Goal: Information Seeking & Learning: Learn about a topic

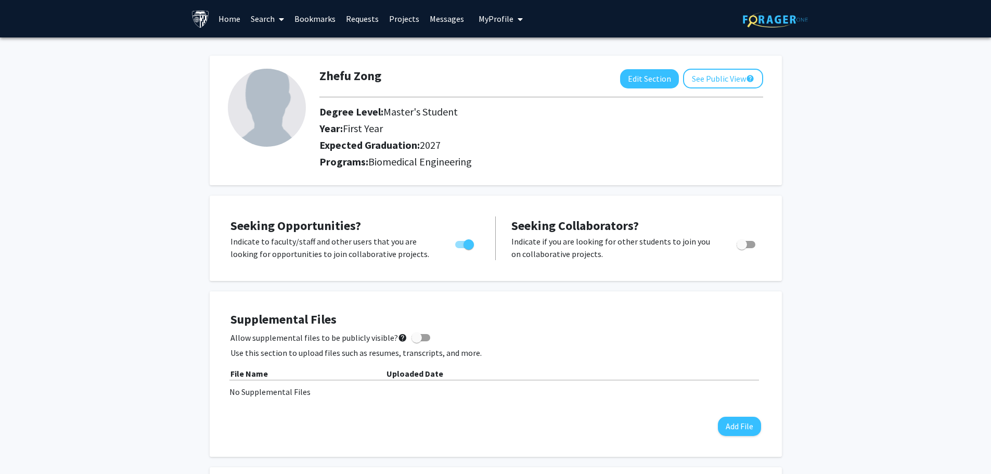
click at [254, 28] on link "Search" at bounding box center [268, 19] width 44 height 36
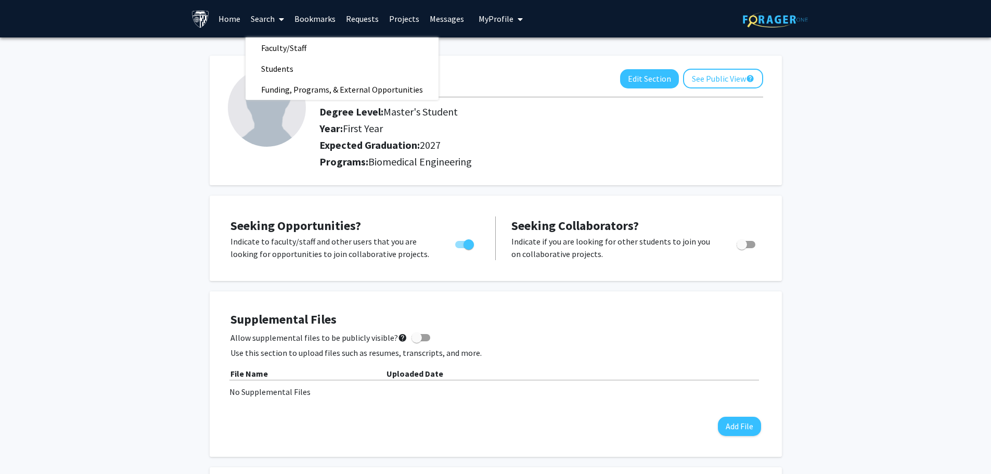
click at [292, 49] on span "Faculty/Staff" at bounding box center [284, 47] width 76 height 21
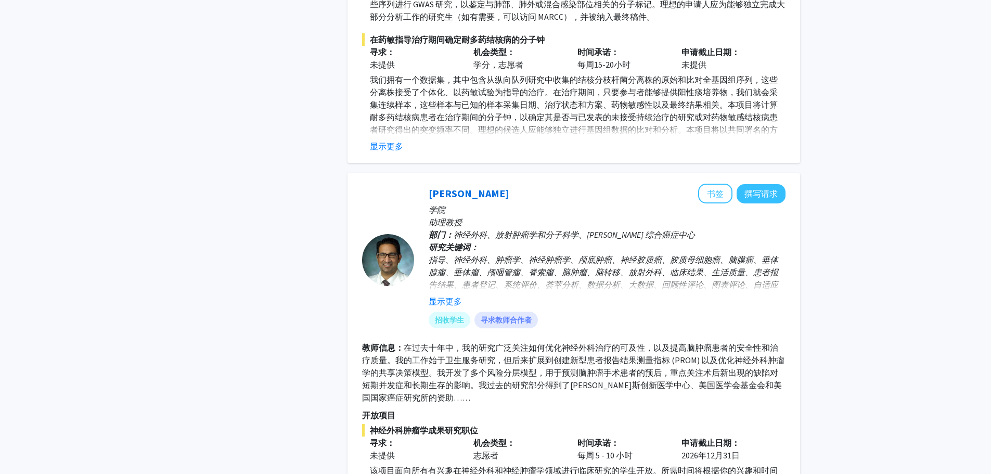
scroll to position [1352, 0]
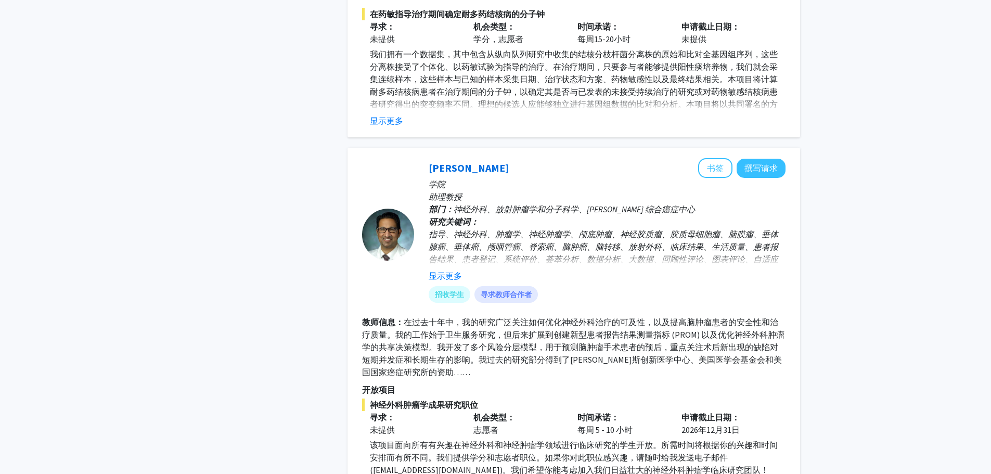
click at [440, 270] on font "显示更多" at bounding box center [445, 275] width 33 height 10
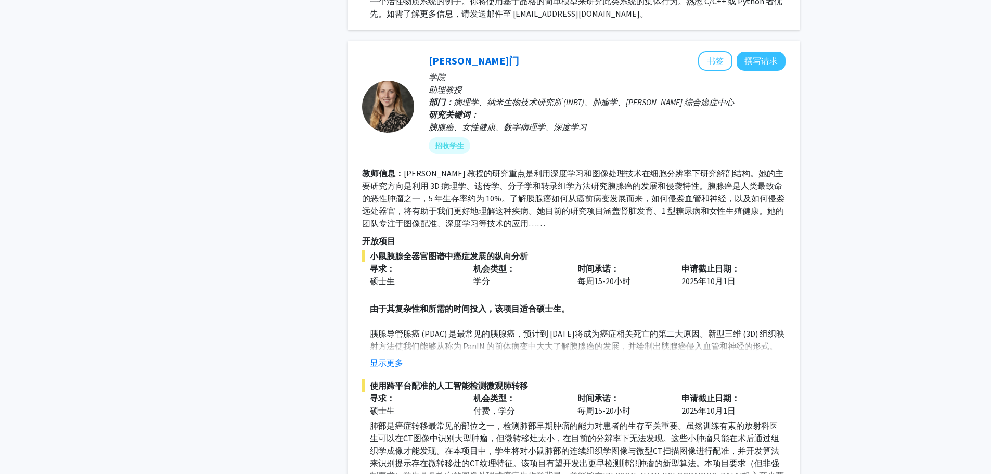
scroll to position [3017, 0]
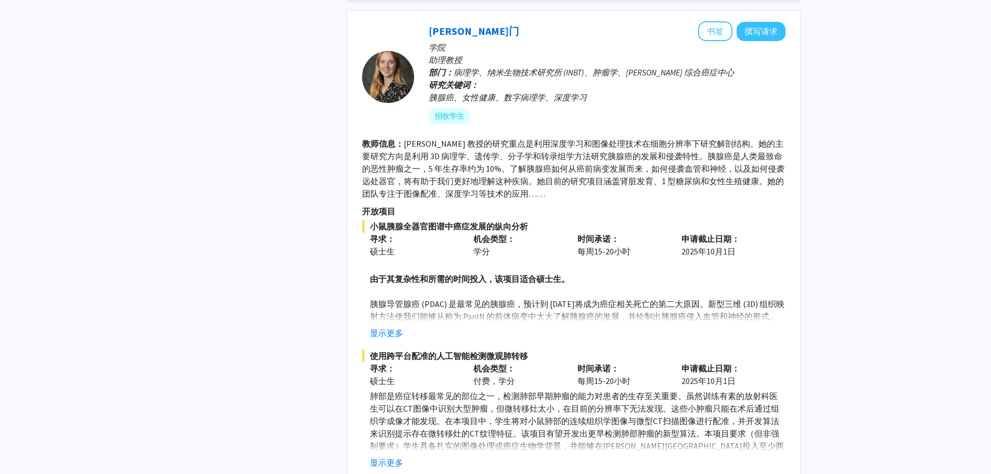
click at [377, 328] on font "显示更多" at bounding box center [386, 333] width 33 height 10
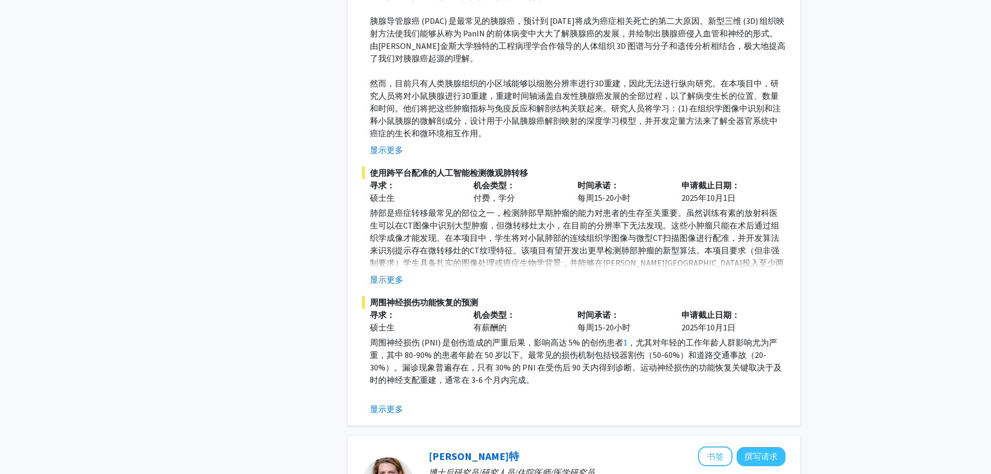
scroll to position [3329, 0]
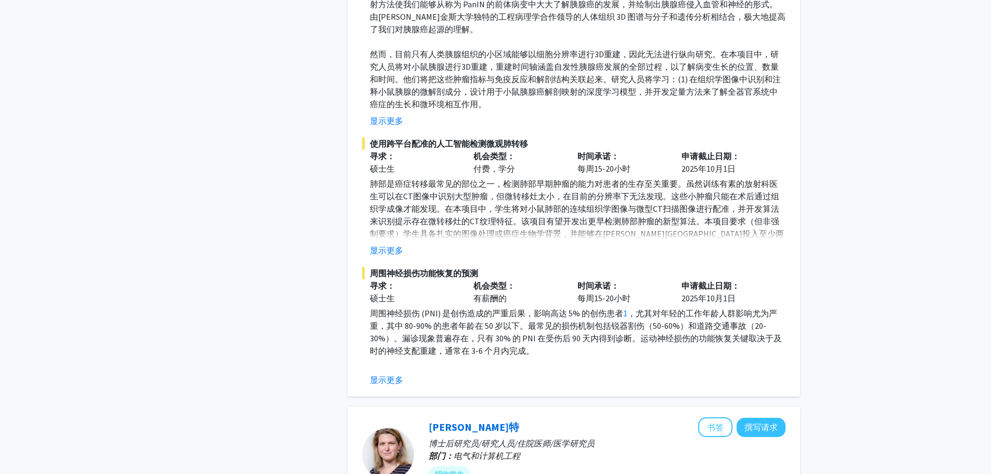
click at [380, 244] on button "显示更多" at bounding box center [386, 250] width 33 height 12
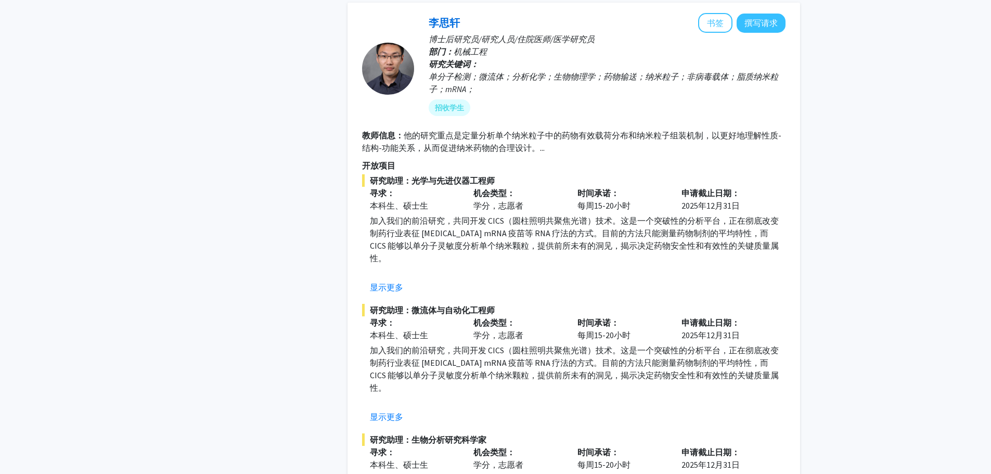
scroll to position [4213, 0]
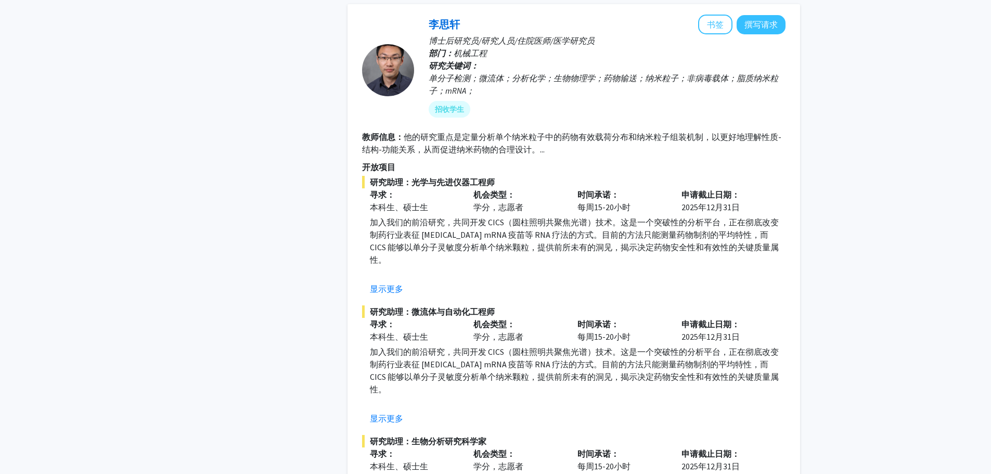
click at [396, 283] on font "显示更多" at bounding box center [386, 288] width 33 height 10
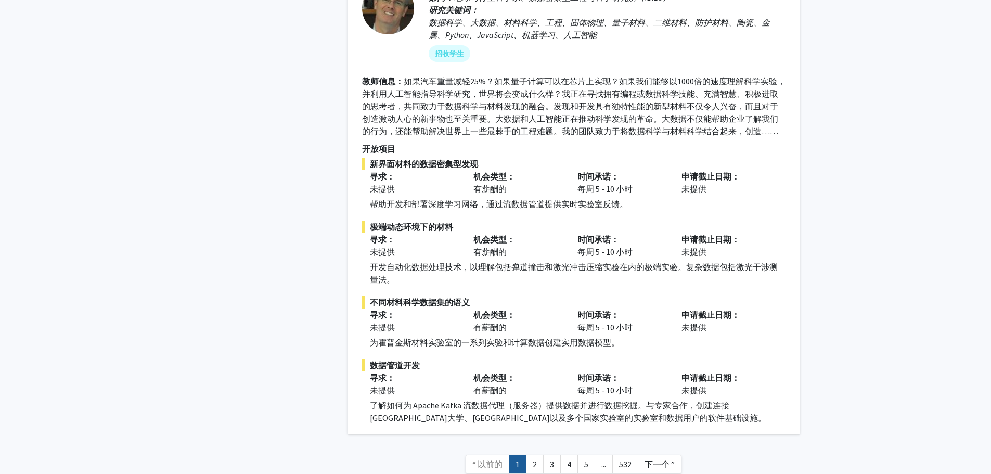
scroll to position [5190, 0]
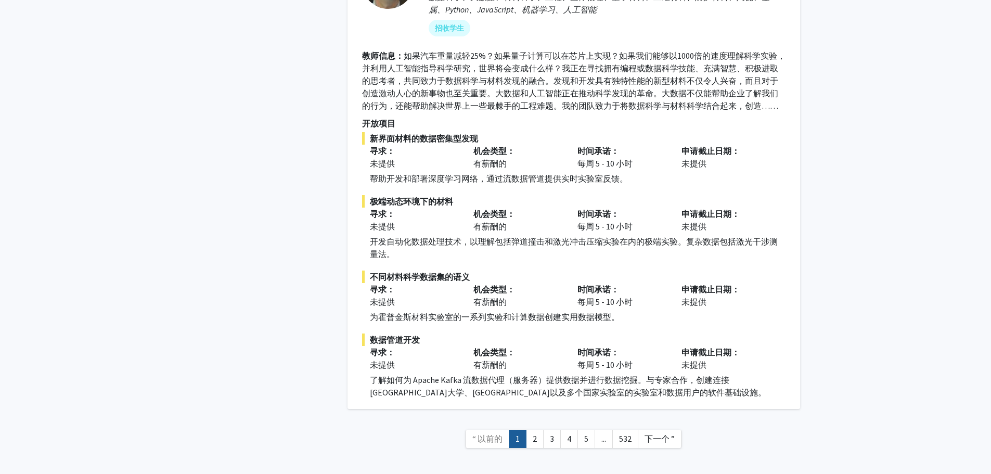
click at [534, 433] on font "2" at bounding box center [535, 438] width 4 height 10
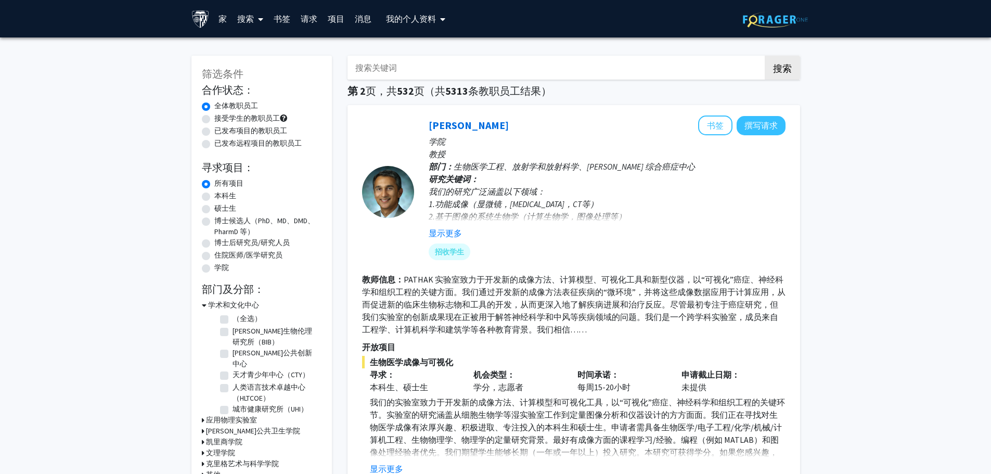
click at [228, 209] on font "硕士生" at bounding box center [225, 207] width 22 height 9
click at [221, 209] on input "硕士生" at bounding box center [217, 206] width 7 height 7
radio input "true"
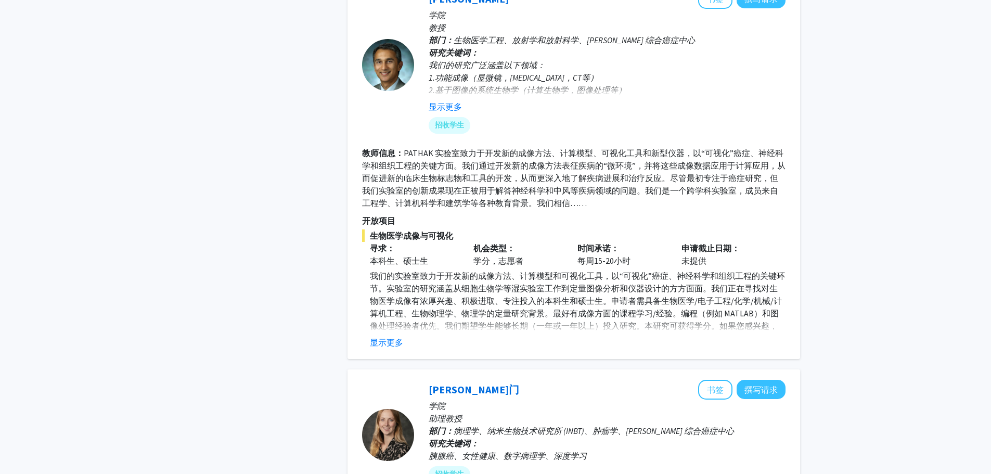
scroll to position [624, 0]
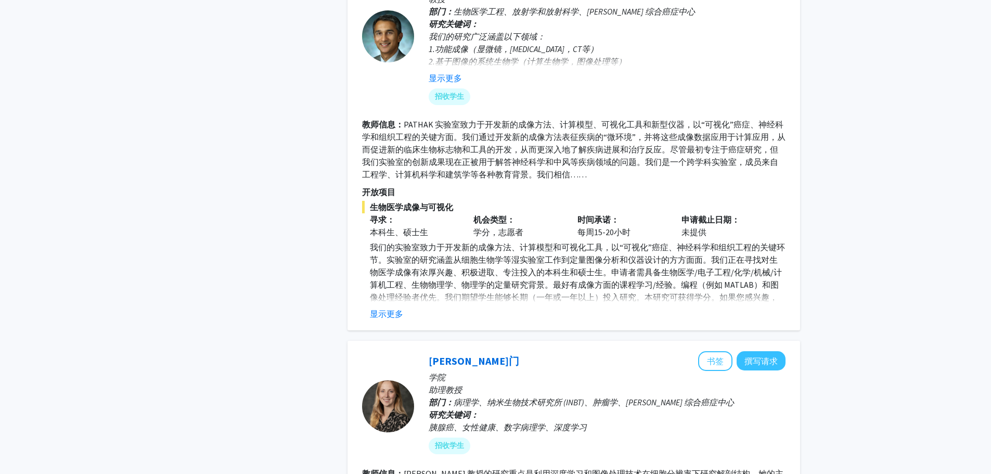
click at [386, 308] on font "显示更多" at bounding box center [386, 313] width 33 height 10
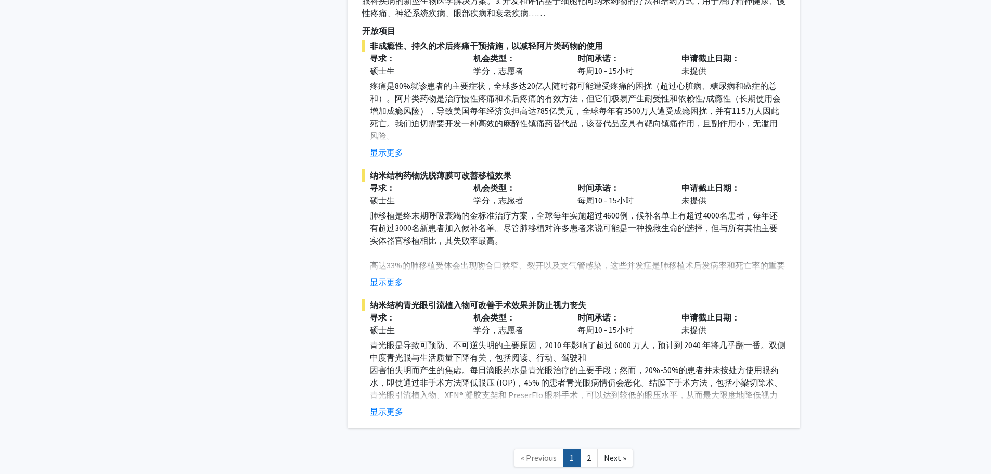
scroll to position [4535, 0]
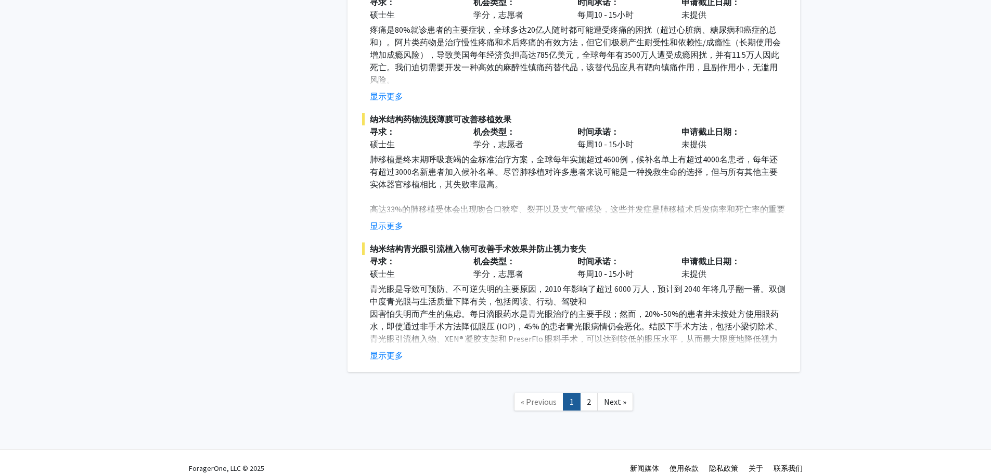
click at [610, 396] on span "Next »" at bounding box center [615, 401] width 22 height 10
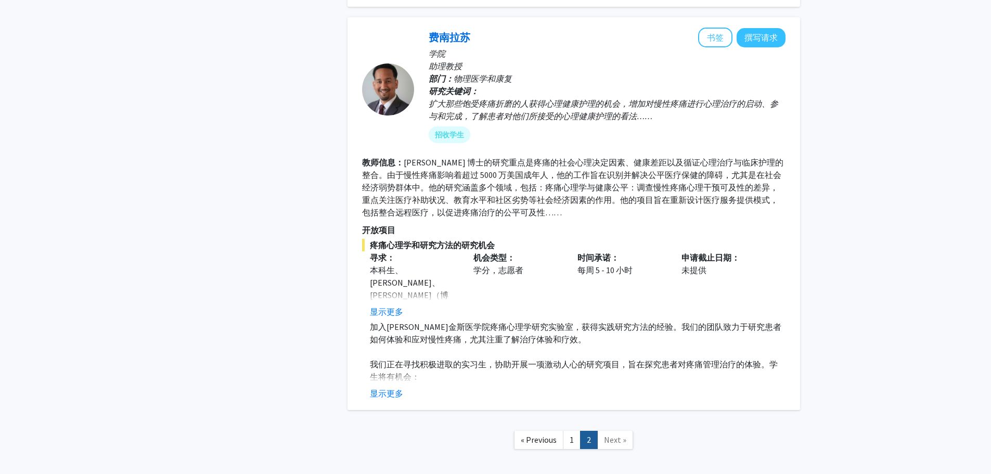
scroll to position [1269, 0]
